Goal: Task Accomplishment & Management: Manage account settings

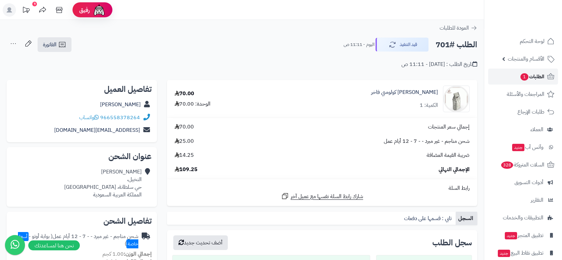
click at [539, 78] on span "الطلبات 1" at bounding box center [532, 76] width 25 height 9
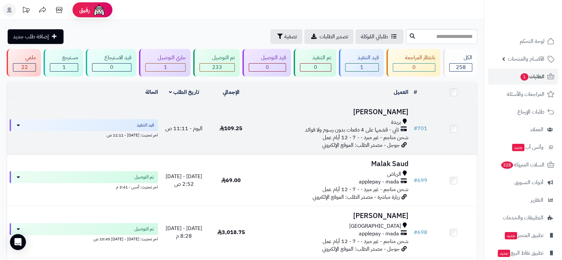
click at [354, 127] on span "تابي - قسّمها على 4 دفعات بدون رسوم ولا فوائد" at bounding box center [352, 130] width 94 height 8
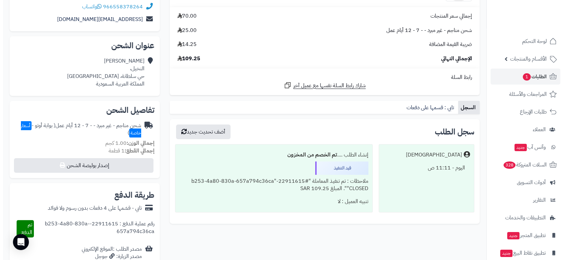
scroll to position [148, 0]
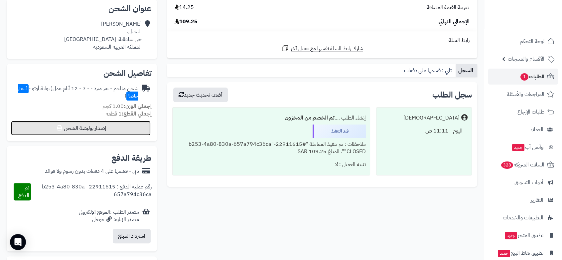
click at [88, 127] on button "إصدار بوليصة الشحن" at bounding box center [81, 128] width 140 height 15
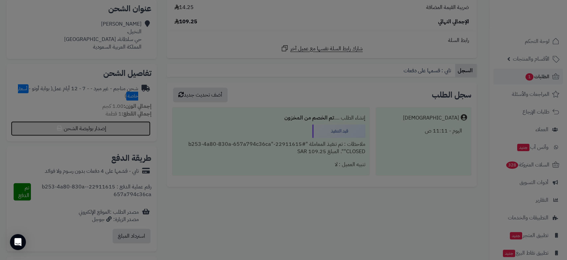
select select "***"
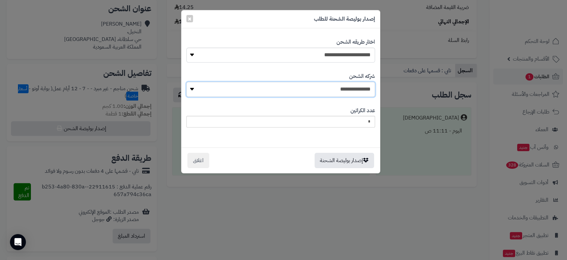
click at [307, 87] on select "**********" at bounding box center [280, 89] width 189 height 15
select select "****"
click at [189, 82] on select "**********" at bounding box center [280, 89] width 189 height 15
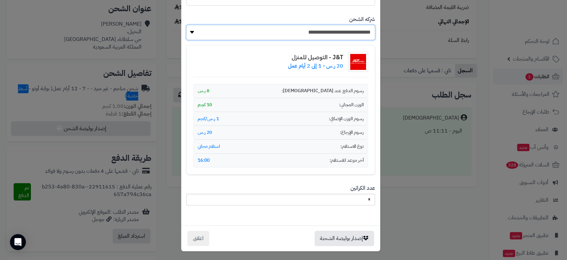
scroll to position [57, 0]
drag, startPoint x: 338, startPoint y: 233, endPoint x: 342, endPoint y: 233, distance: 4.3
click at [338, 233] on button "إصدار بوليصة الشحنة" at bounding box center [345, 237] width 60 height 15
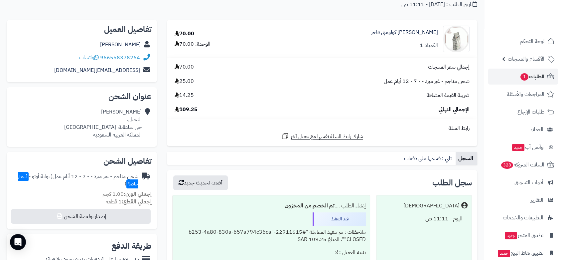
scroll to position [1, 0]
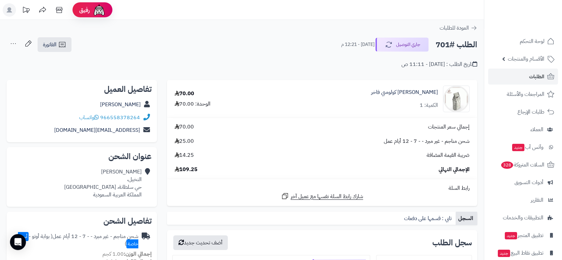
click at [440, 42] on h2 "الطلب #701" at bounding box center [456, 45] width 42 height 14
copy h2 "701"
click at [13, 43] on icon at bounding box center [13, 43] width 13 height 13
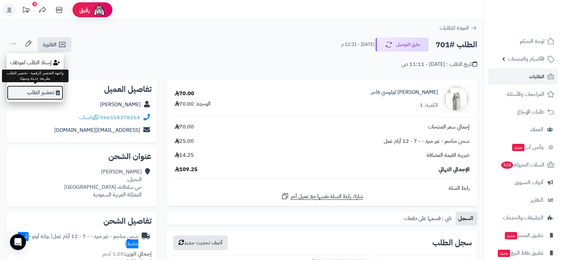
click at [40, 94] on link "تحضير الطلب" at bounding box center [35, 92] width 57 height 15
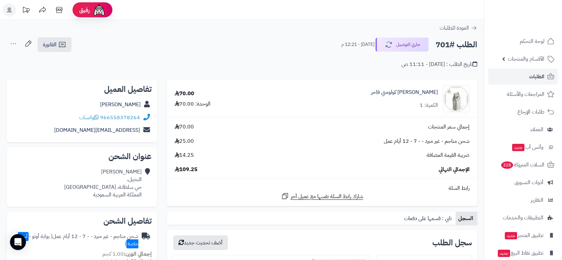
click at [11, 43] on icon at bounding box center [13, 43] width 13 height 13
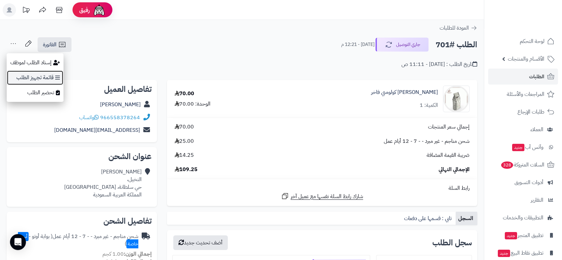
click at [40, 74] on link "قائمة تجهيز الطلب" at bounding box center [35, 77] width 57 height 15
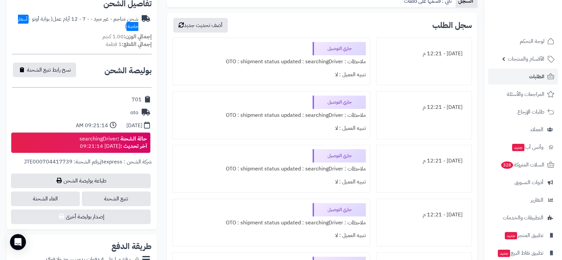
scroll to position [221, 0]
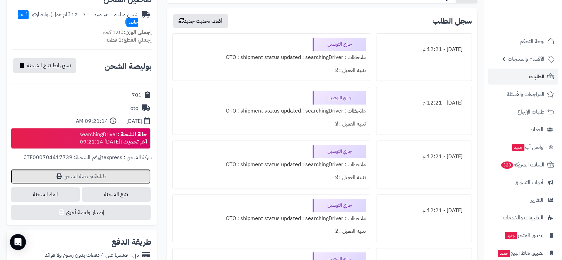
click at [72, 176] on link "طباعة بوليصة الشحن" at bounding box center [81, 176] width 140 height 15
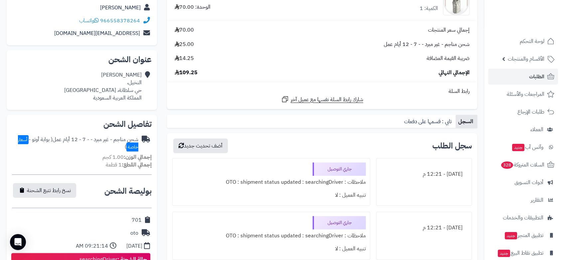
scroll to position [0, 0]
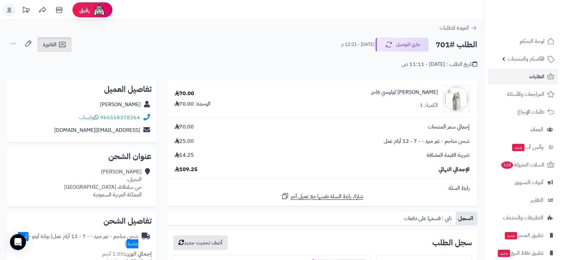
click at [57, 49] on link "الفاتورة" at bounding box center [55, 44] width 34 height 15
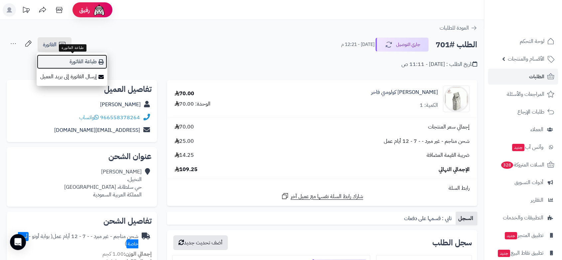
click at [89, 66] on link "طباعة الفاتورة" at bounding box center [72, 61] width 71 height 15
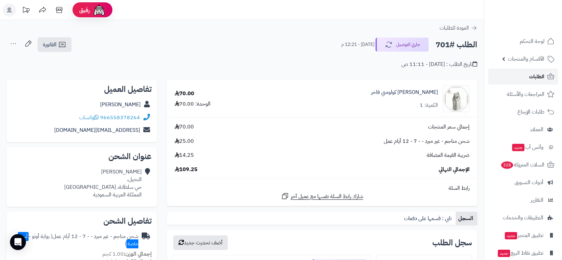
click at [542, 74] on span "الطلبات" at bounding box center [536, 76] width 15 height 9
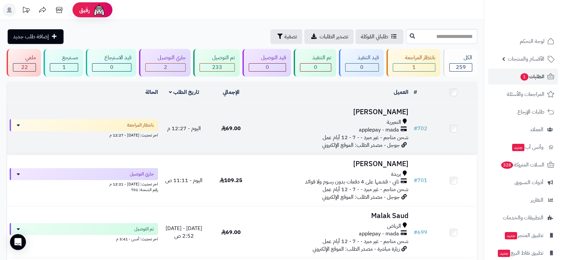
click at [330, 119] on div "النعيرية" at bounding box center [332, 122] width 151 height 8
